Goal: Information Seeking & Learning: Learn about a topic

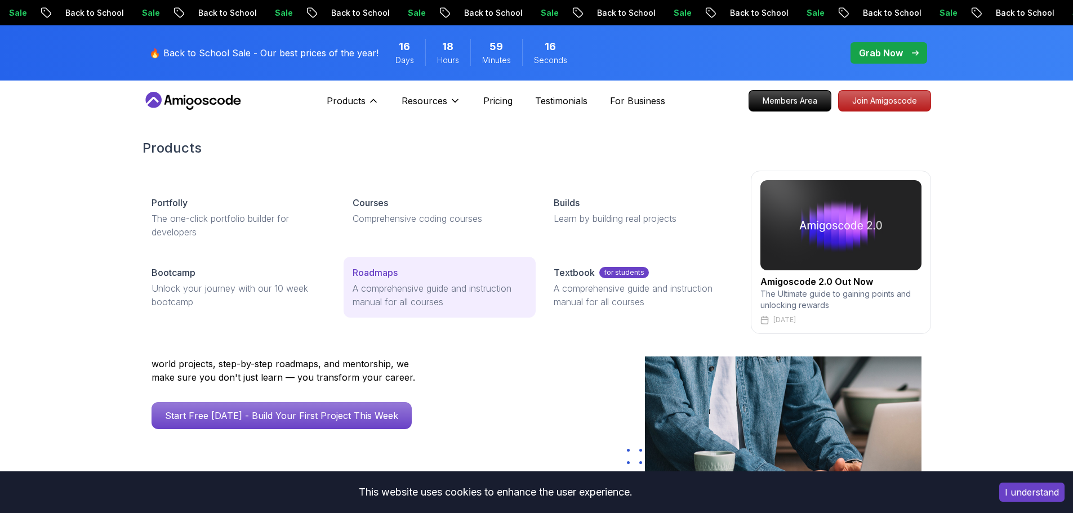
click at [390, 285] on p "A comprehensive guide and instruction manual for all courses" at bounding box center [440, 295] width 174 height 27
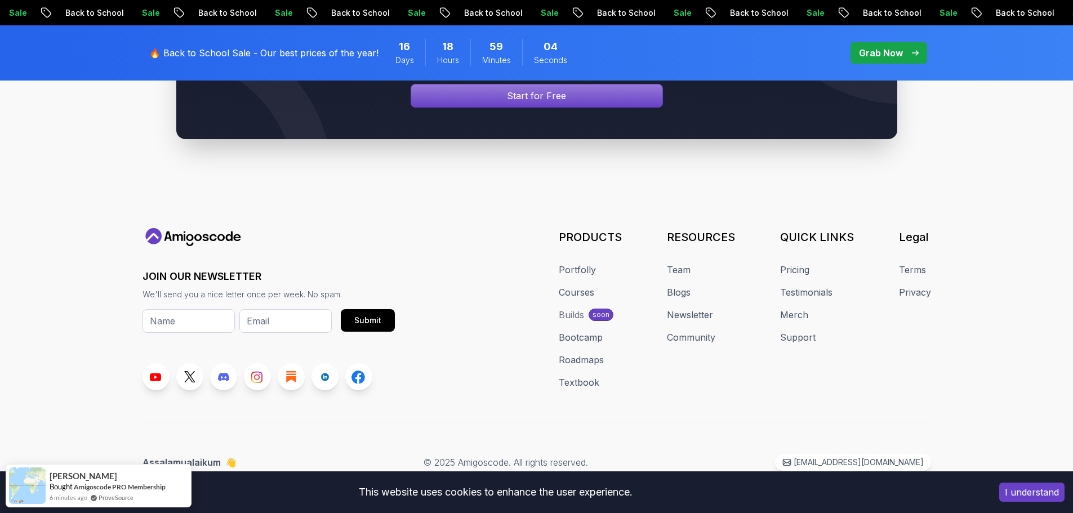
scroll to position [1241, 0]
